Goal: Complete application form

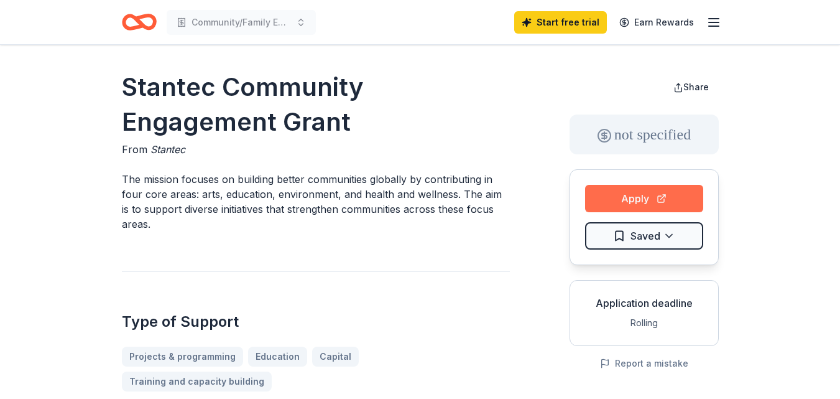
click at [628, 199] on button "Apply" at bounding box center [644, 198] width 118 height 27
click at [134, 24] on icon "Home" at bounding box center [139, 21] width 35 height 29
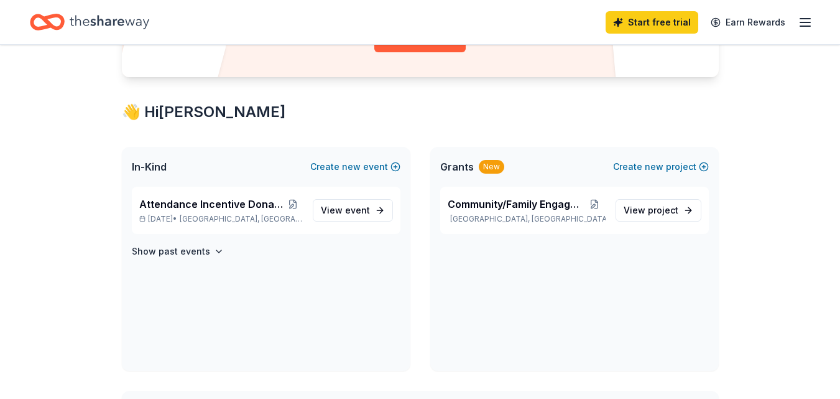
scroll to position [187, 0]
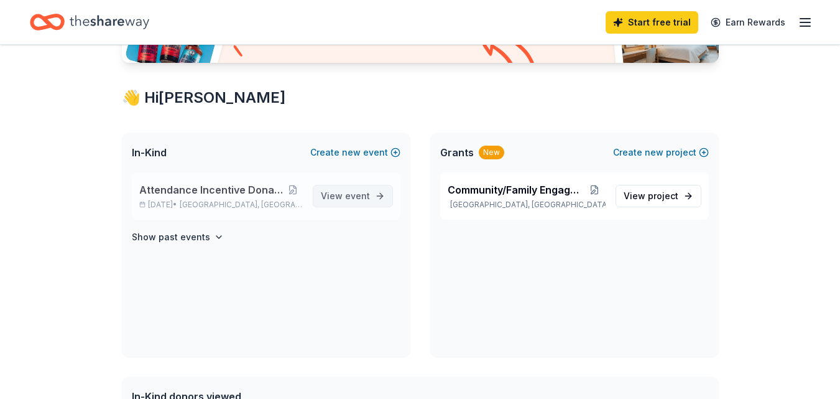
click at [348, 195] on span "event" at bounding box center [357, 195] width 25 height 11
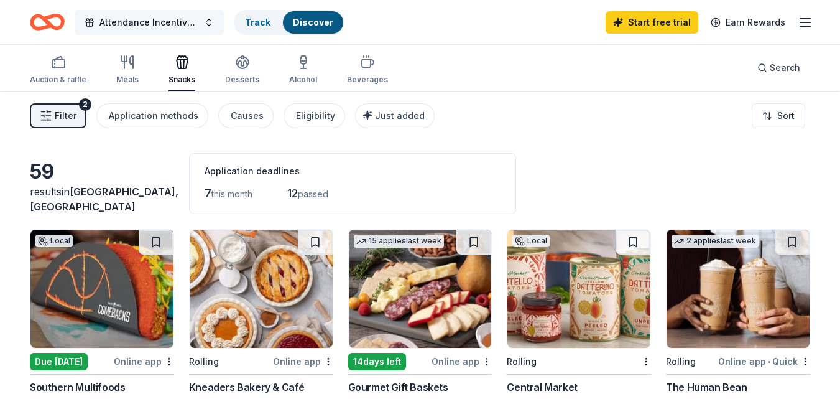
click at [117, 19] on span "Attendance Incentive Donation Drive" at bounding box center [148, 22] width 99 height 15
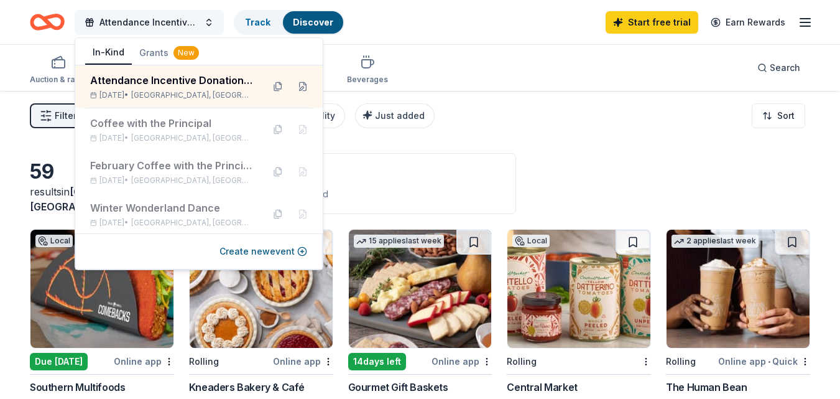
click at [118, 23] on span "Attendance Incentive Donation Drive" at bounding box center [148, 22] width 99 height 15
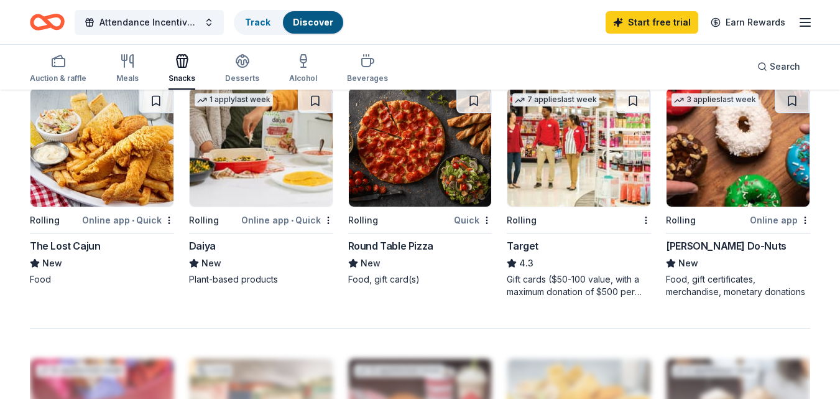
scroll to position [870, 0]
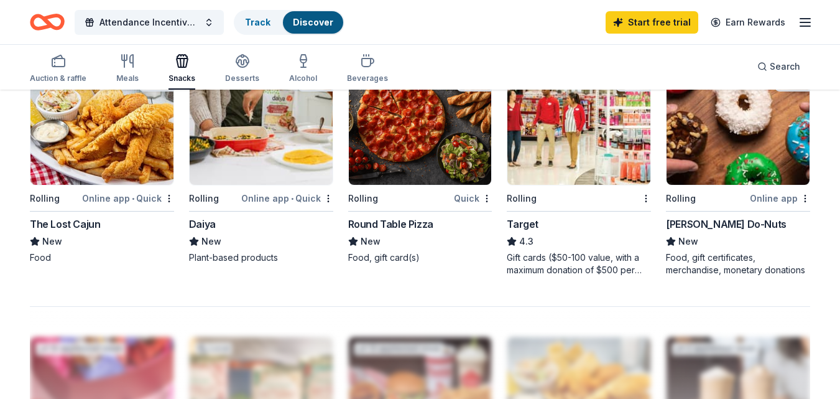
click at [556, 177] on img at bounding box center [578, 126] width 143 height 118
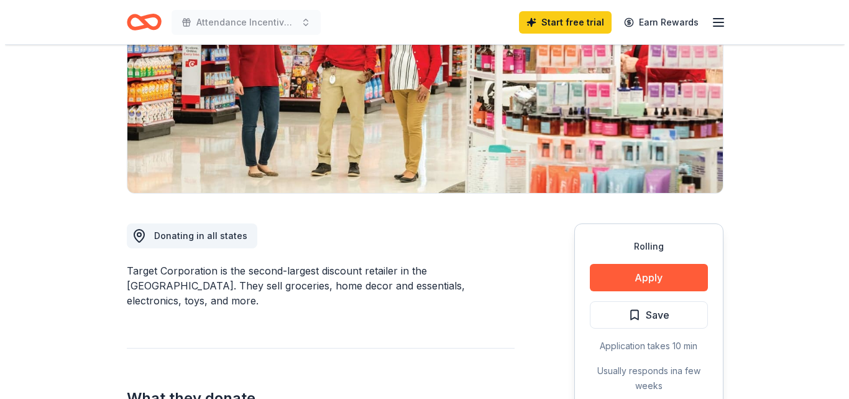
scroll to position [187, 0]
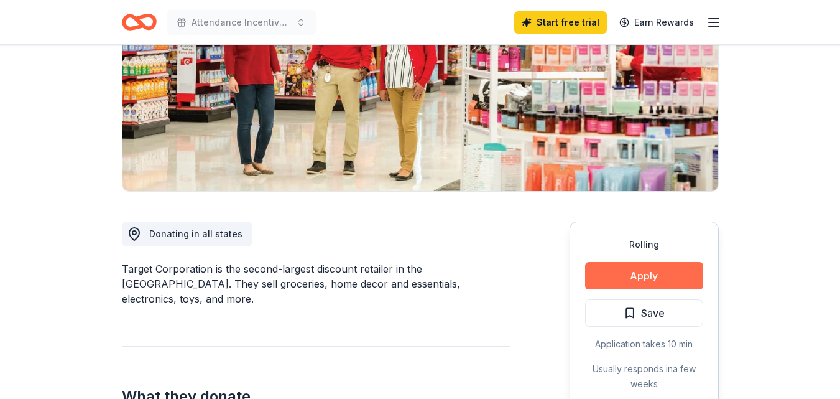
click at [631, 280] on button "Apply" at bounding box center [644, 275] width 118 height 27
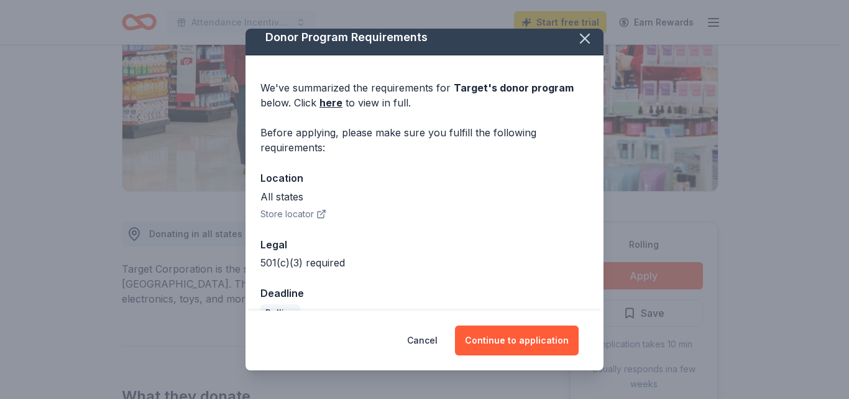
scroll to position [35, 0]
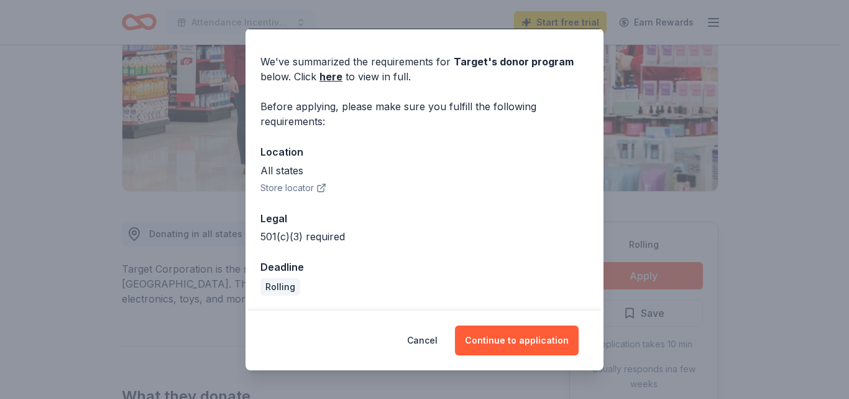
click at [531, 320] on div "Cancel Continue to application" at bounding box center [425, 340] width 358 height 60
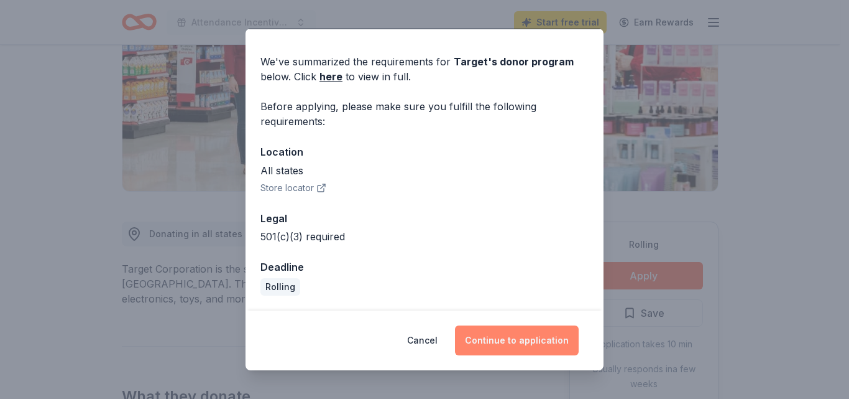
click at [529, 336] on button "Continue to application" at bounding box center [517, 340] width 124 height 30
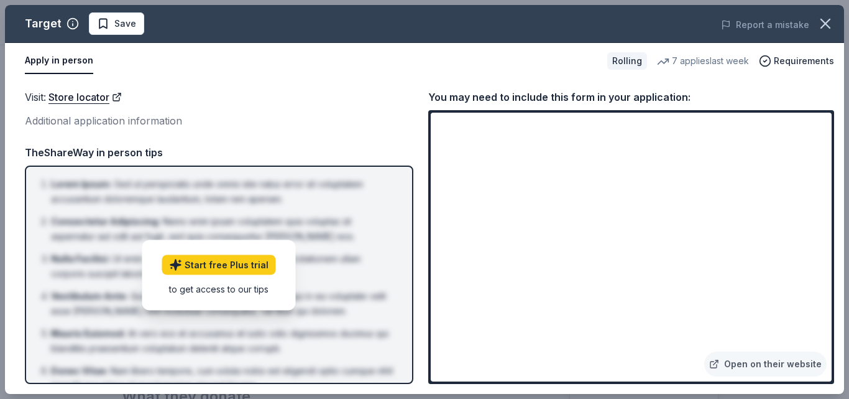
click at [69, 57] on button "Apply in person" at bounding box center [59, 61] width 68 height 26
click at [784, 367] on link "Open on their website" at bounding box center [765, 363] width 122 height 25
